Goal: Check status

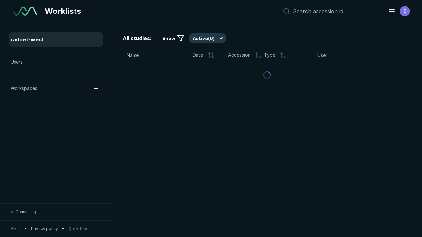
scroll to position [1799, 2743]
